Goal: Information Seeking & Learning: Check status

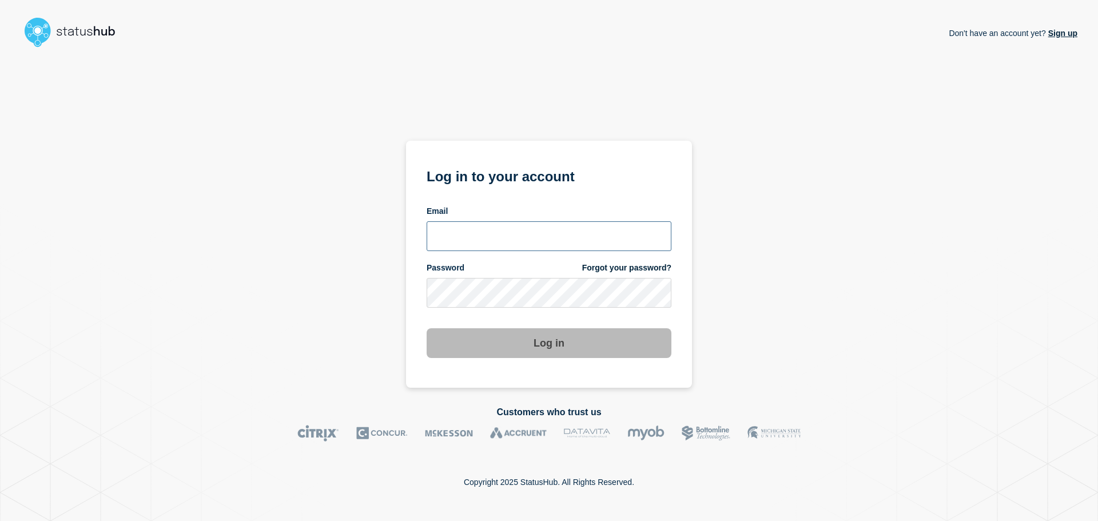
type input "xandra.martens@conexon.us"
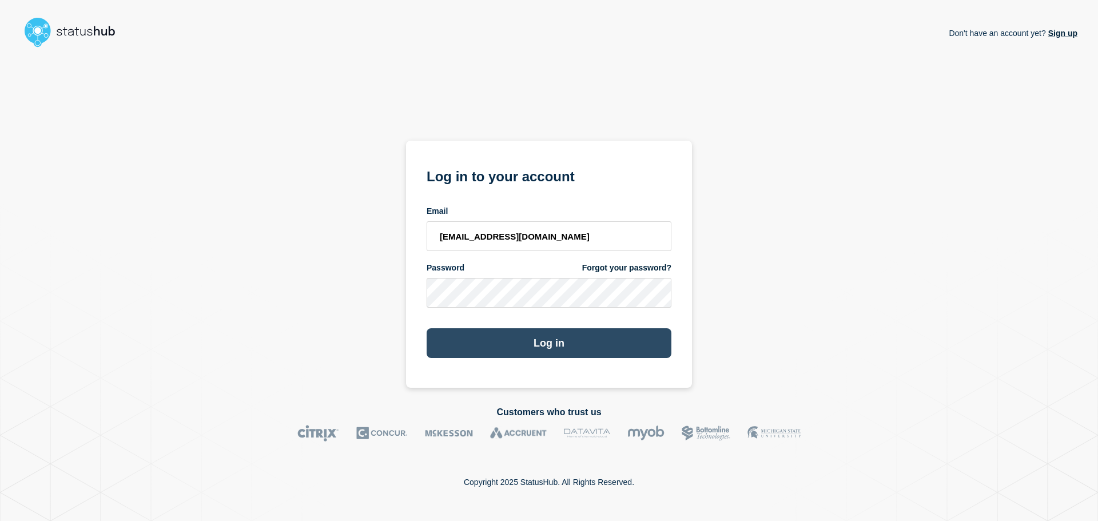
click at [540, 344] on button "Log in" at bounding box center [548, 343] width 245 height 30
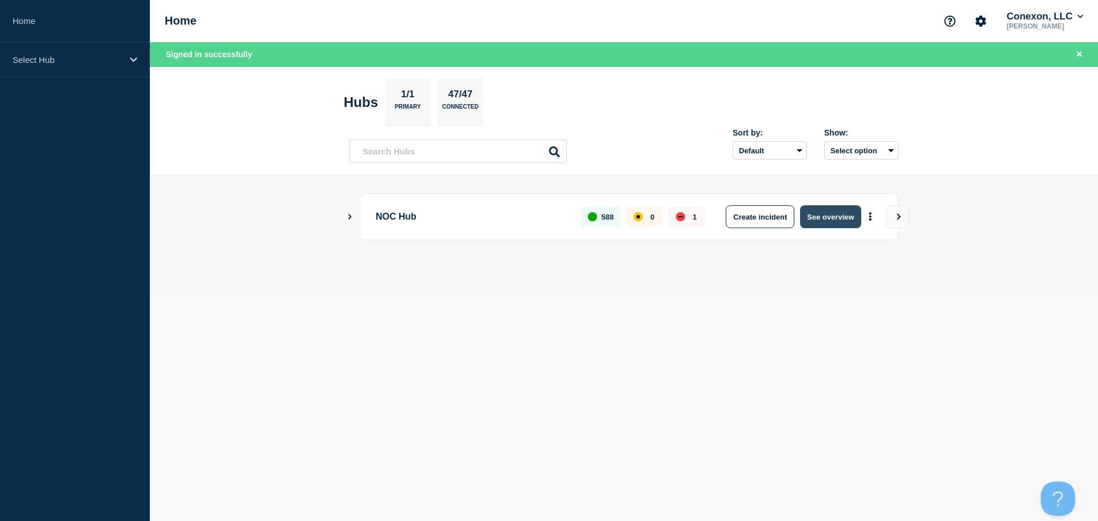
click at [831, 218] on button "See overview" at bounding box center [830, 216] width 61 height 23
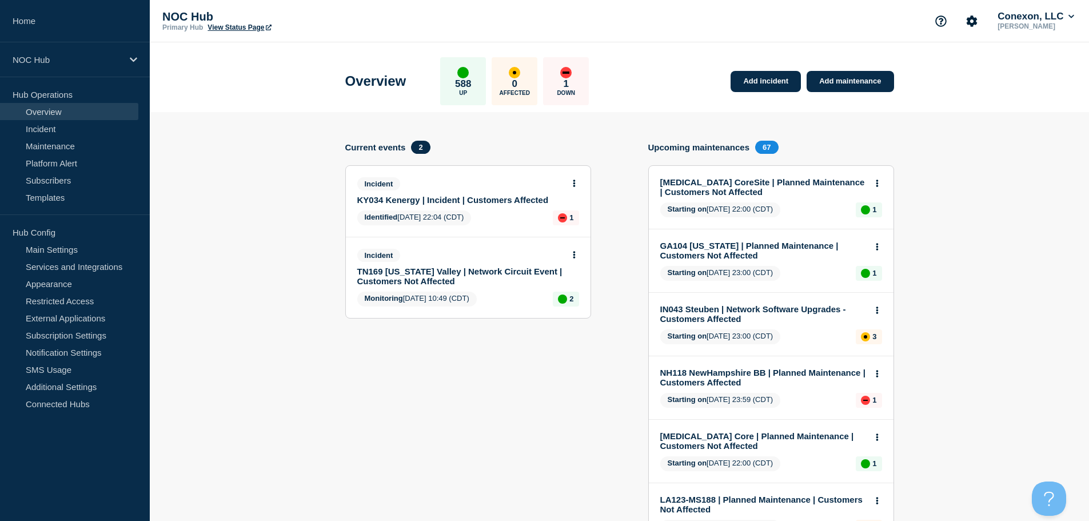
click at [484, 196] on link "KY034 Kenergy | Incident | Customers Affected" at bounding box center [460, 200] width 206 height 10
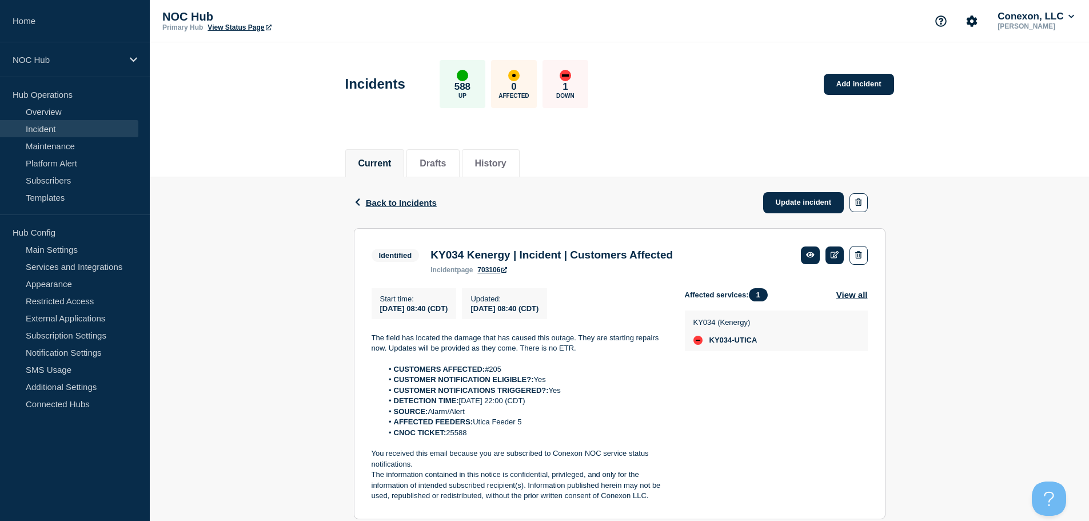
drag, startPoint x: 216, startPoint y: 218, endPoint x: 214, endPoint y: 244, distance: 25.8
click at [216, 218] on div "Back Back to Incidents Update incident Identified KY034 Kenergy | Incident | Cu…" at bounding box center [619, 492] width 939 height 631
click at [59, 128] on link "Incident" at bounding box center [69, 128] width 138 height 17
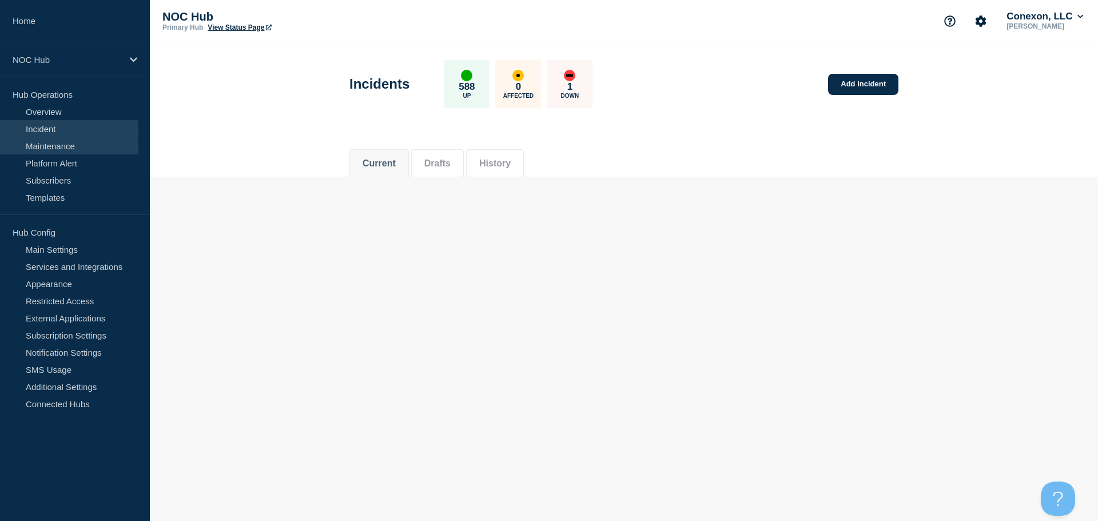
click at [59, 142] on link "Maintenance" at bounding box center [69, 145] width 138 height 17
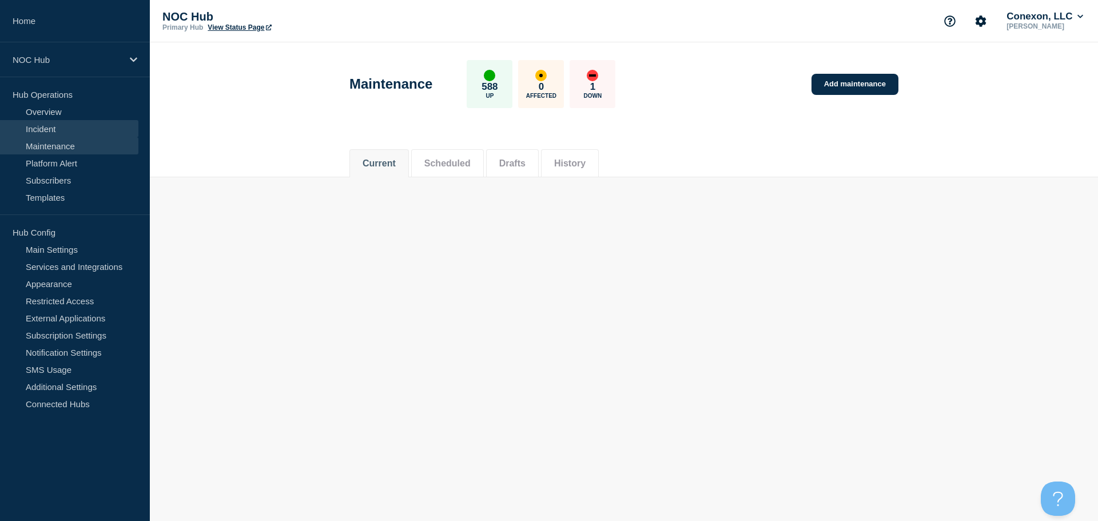
click at [71, 127] on link "Incident" at bounding box center [69, 128] width 138 height 17
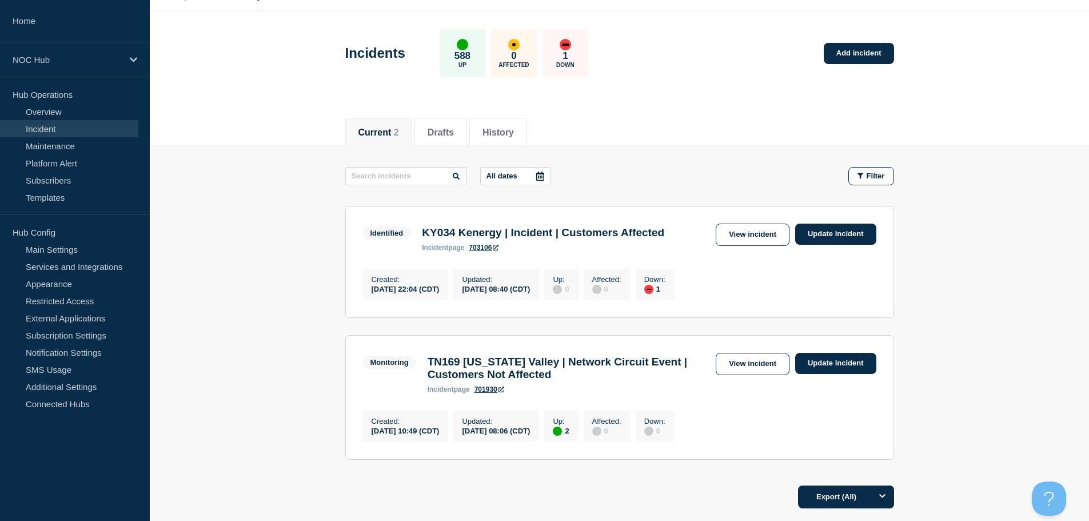
scroll to position [57, 0]
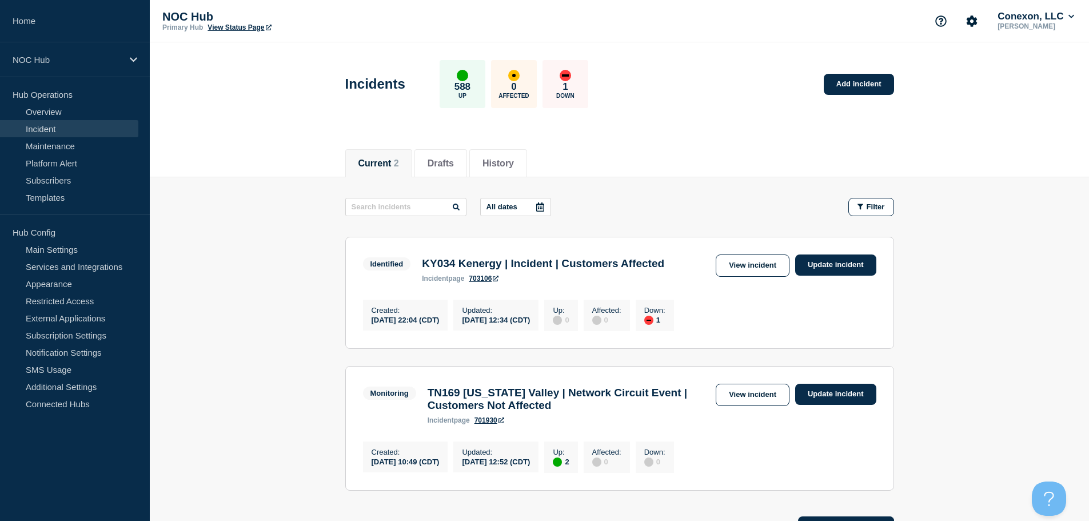
scroll to position [57, 0]
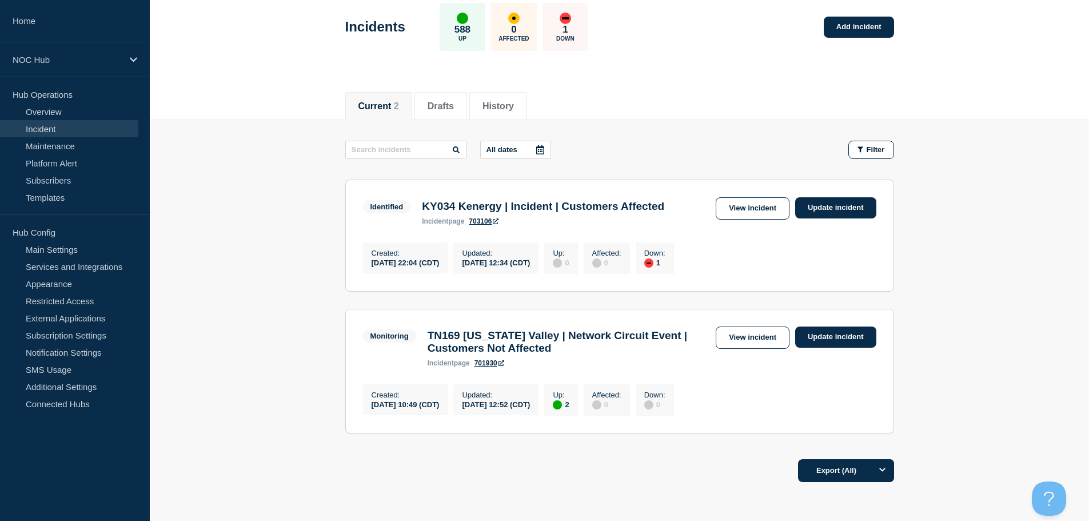
click at [750, 225] on div "Identified KY034 Kenergy | Incident | Customers Affected incident page 703106 V…" at bounding box center [619, 211] width 513 height 28
click at [755, 216] on link "View incident" at bounding box center [753, 208] width 74 height 22
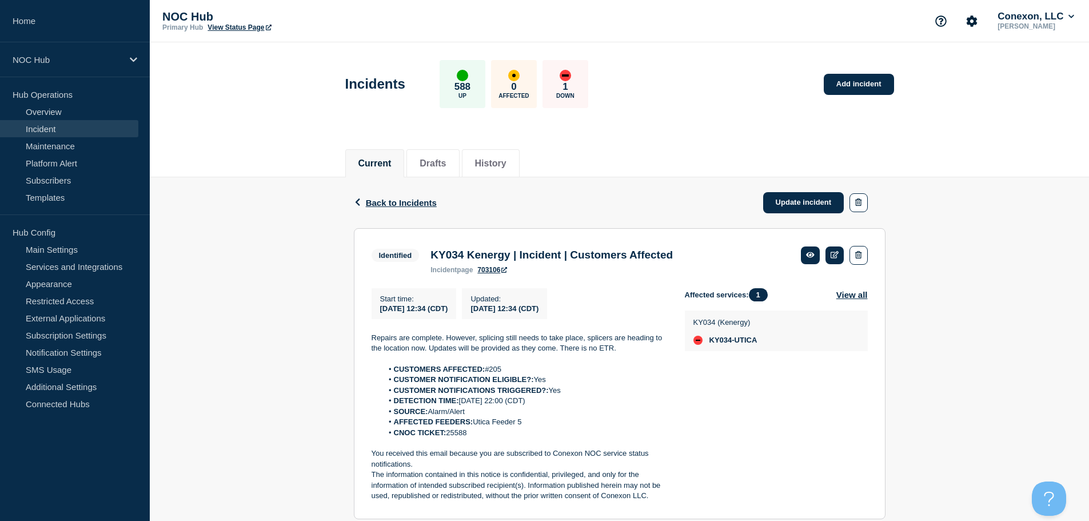
click at [49, 135] on link "Incident" at bounding box center [69, 128] width 138 height 17
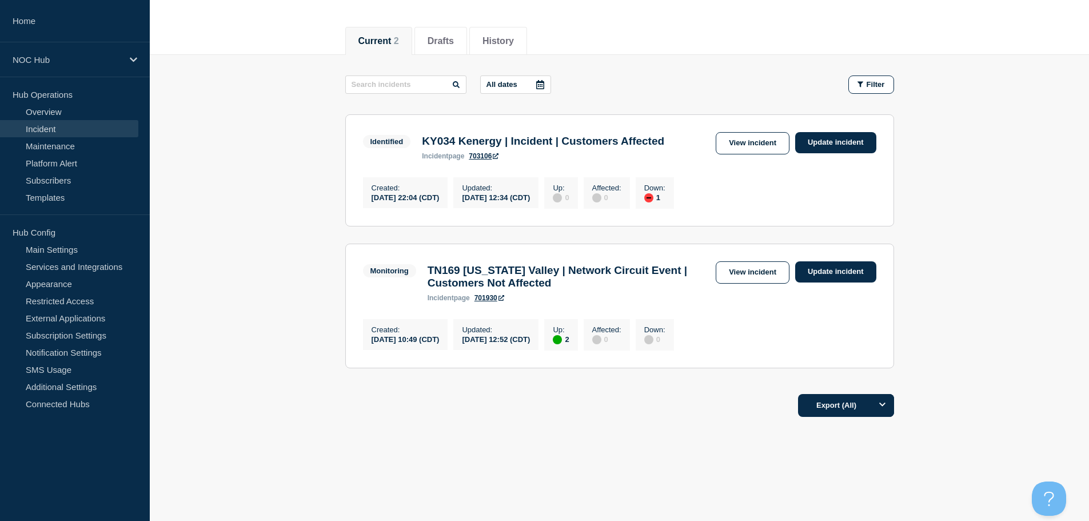
scroll to position [133, 0]
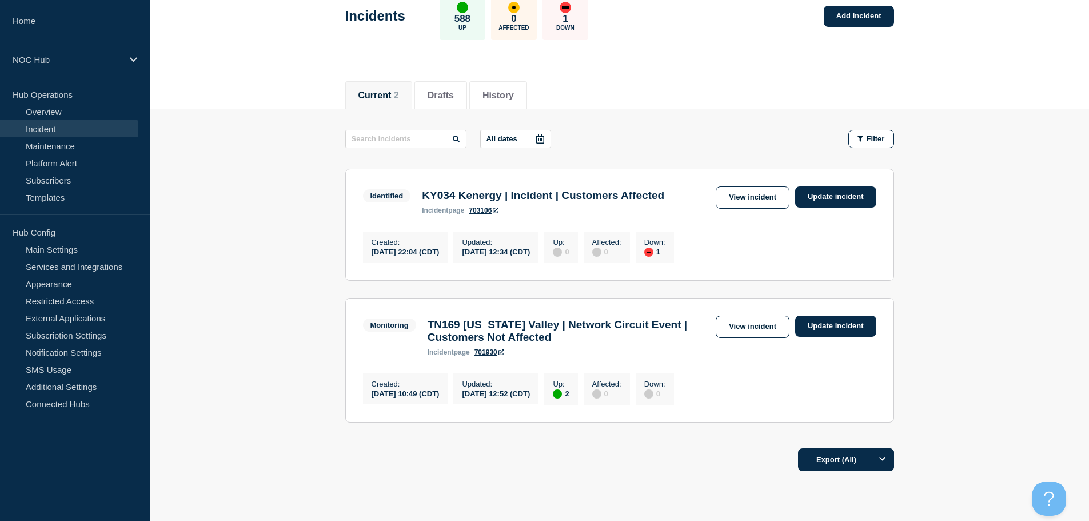
scroll to position [19, 0]
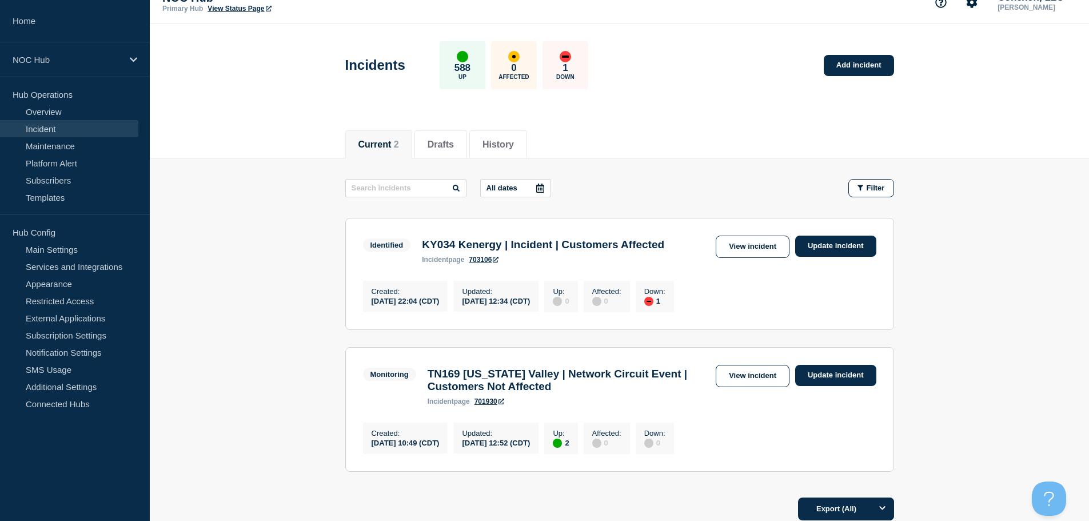
drag, startPoint x: 278, startPoint y: 208, endPoint x: 294, endPoint y: 228, distance: 26.4
click at [278, 208] on main "All dates Filter Identified 1 Down KY034 Kenergy | Incident | Customers Affecte…" at bounding box center [619, 323] width 939 height 330
